Goal: Entertainment & Leisure: Consume media (video, audio)

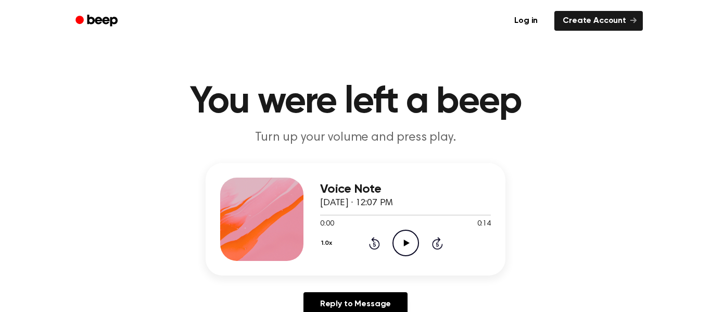
click at [399, 231] on icon "Play Audio" at bounding box center [405, 243] width 27 height 27
click at [407, 248] on icon "Play Audio" at bounding box center [405, 243] width 27 height 27
click at [404, 237] on icon "Play Audio" at bounding box center [405, 243] width 27 height 27
click at [421, 238] on div "1.0x Rewind 5 seconds Play Audio Skip 5 seconds" at bounding box center [405, 243] width 171 height 27
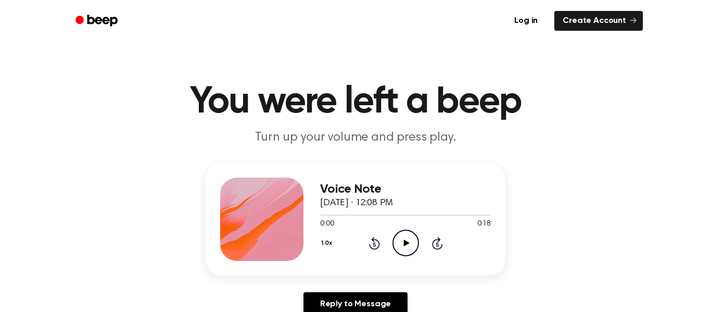
click at [418, 238] on icon "Play Audio" at bounding box center [405, 243] width 27 height 27
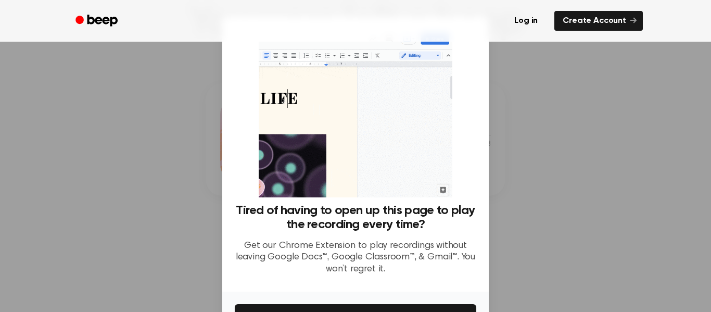
scroll to position [67, 0]
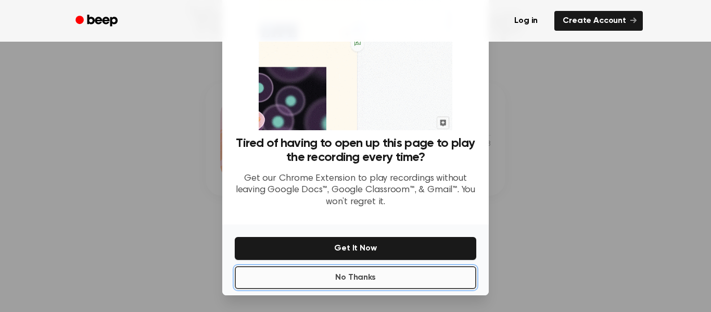
click at [394, 273] on button "No Thanks" at bounding box center [356, 277] width 242 height 23
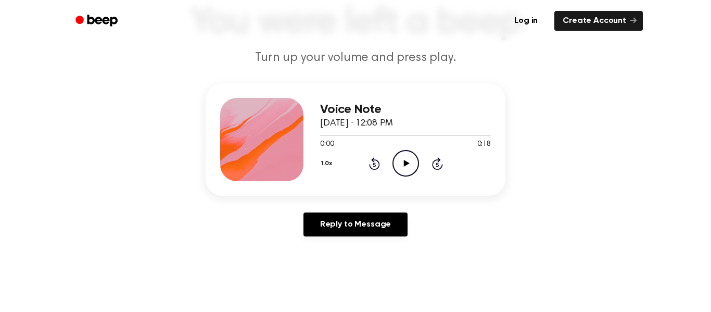
click at [399, 168] on icon "Play Audio" at bounding box center [405, 163] width 27 height 27
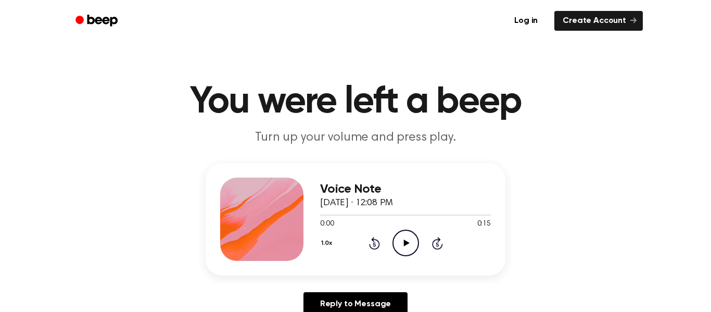
click at [411, 237] on icon "Play Audio" at bounding box center [405, 243] width 27 height 27
click at [411, 244] on icon "Play Audio" at bounding box center [405, 243] width 27 height 27
click at [379, 216] on div at bounding box center [405, 214] width 171 height 8
click at [413, 249] on icon "Play Audio" at bounding box center [405, 243] width 27 height 27
click at [358, 217] on div at bounding box center [405, 214] width 171 height 8
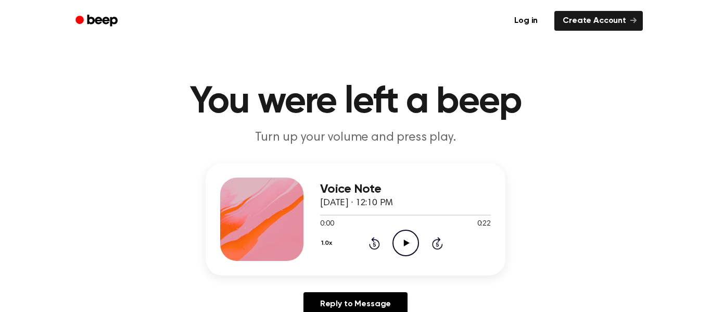
click at [400, 245] on icon "Play Audio" at bounding box center [405, 243] width 27 height 27
click at [402, 245] on icon "Play Audio" at bounding box center [405, 243] width 27 height 27
click at [404, 248] on icon "Play Audio" at bounding box center [405, 243] width 27 height 27
click at [399, 245] on icon "Play Audio" at bounding box center [405, 243] width 27 height 27
click at [399, 248] on icon "Play Audio" at bounding box center [405, 243] width 27 height 27
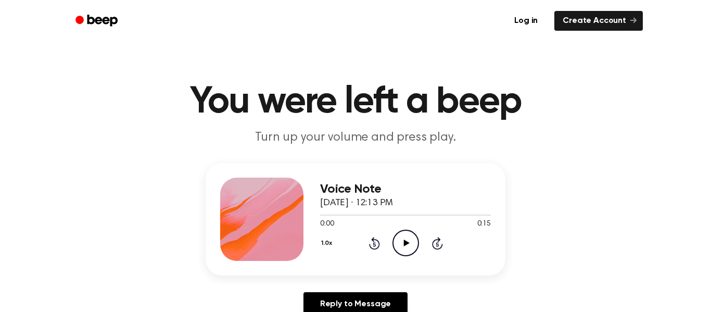
click at [407, 248] on icon "Play Audio" at bounding box center [405, 243] width 27 height 27
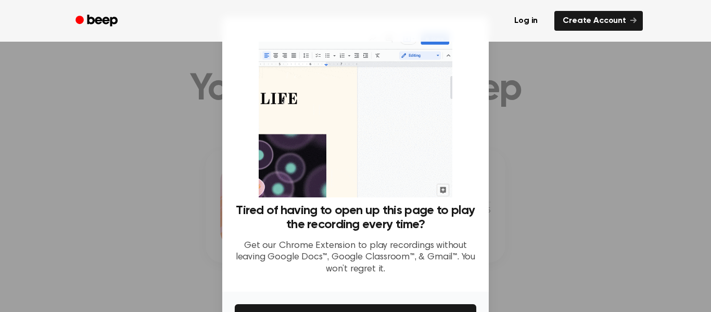
scroll to position [12, 0]
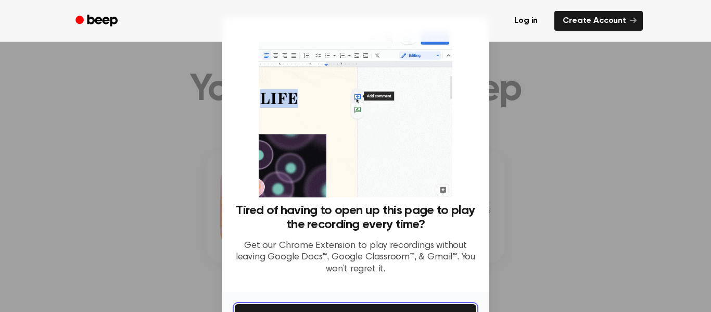
click at [471, 306] on button "Get It Now" at bounding box center [356, 315] width 242 height 23
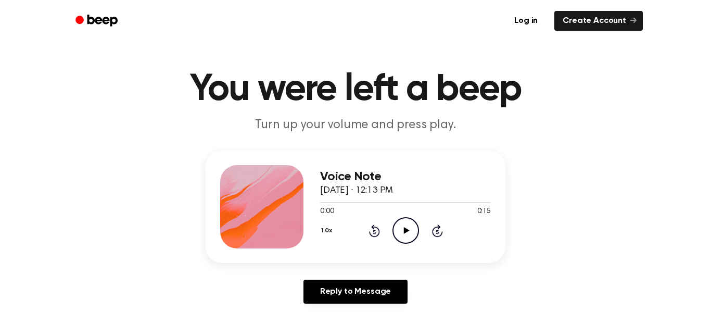
click at [412, 230] on icon "Play Audio" at bounding box center [405, 230] width 27 height 27
click at [320, 203] on div at bounding box center [405, 202] width 171 height 1
click at [394, 232] on icon "Play Audio" at bounding box center [405, 230] width 27 height 27
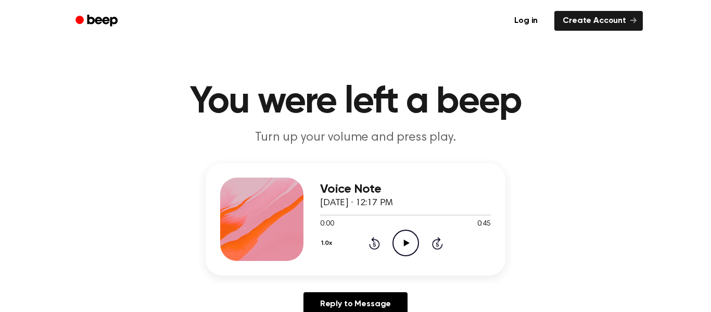
click at [409, 230] on icon "Play Audio" at bounding box center [405, 243] width 27 height 27
click at [400, 237] on icon "Play Audio" at bounding box center [405, 243] width 27 height 27
click at [399, 236] on icon "Play Audio" at bounding box center [405, 243] width 27 height 27
click at [401, 252] on icon "Play Audio" at bounding box center [405, 243] width 27 height 27
click at [359, 216] on div at bounding box center [405, 214] width 171 height 8
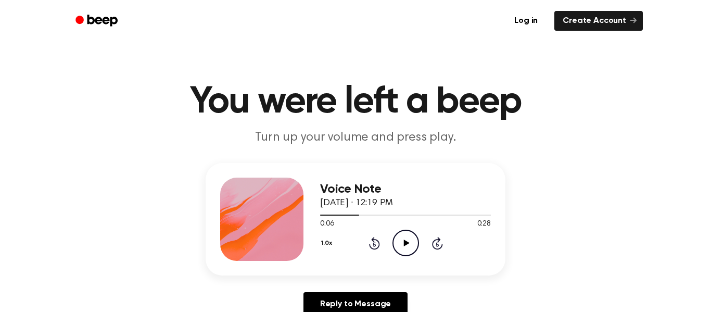
click at [405, 249] on icon "Play Audio" at bounding box center [405, 243] width 27 height 27
click at [400, 242] on icon "Play Audio" at bounding box center [405, 243] width 27 height 27
click at [373, 219] on div at bounding box center [405, 214] width 171 height 8
click at [320, 216] on div at bounding box center [346, 214] width 53 height 1
click at [405, 244] on icon at bounding box center [406, 242] width 6 height 7
